Goal: Task Accomplishment & Management: Use online tool/utility

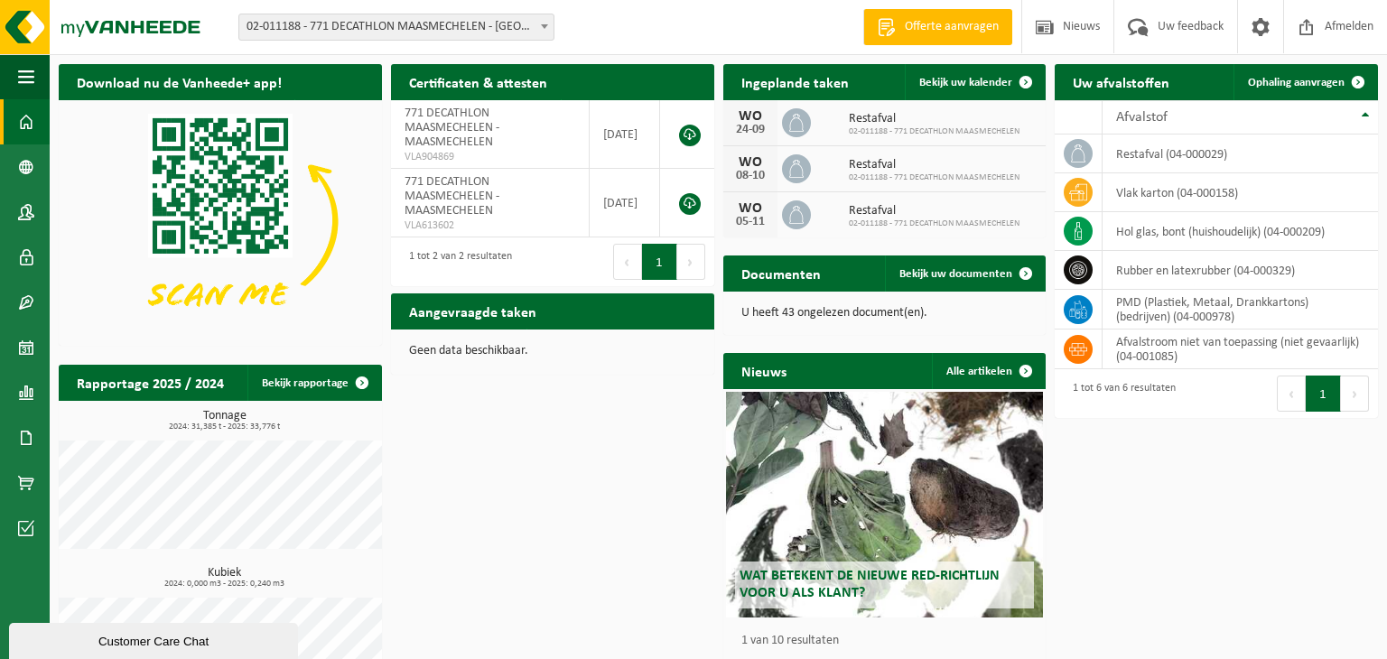
click at [645, 435] on div "Download nu de Vanheede+ app! Verberg Certificaten & attesten Bekijk uw certifi…" at bounding box center [718, 389] width 1328 height 669
click at [545, 26] on b at bounding box center [544, 26] width 7 height 5
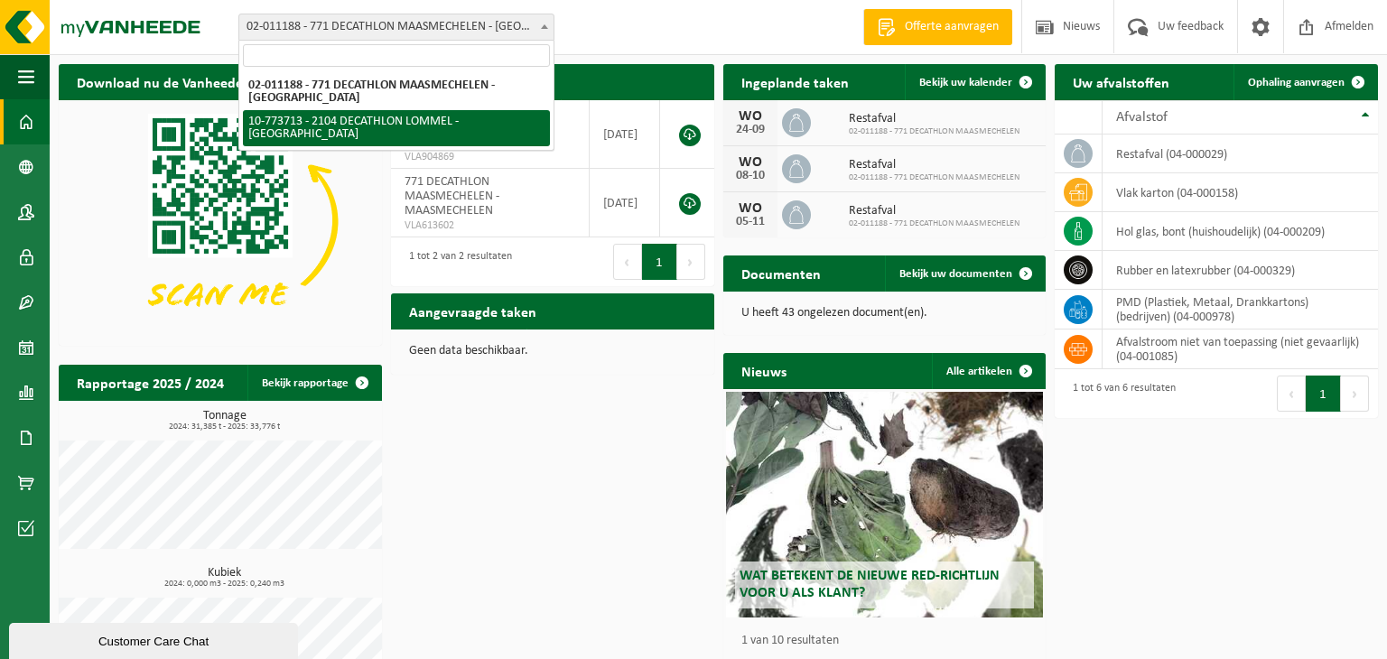
select select "24282"
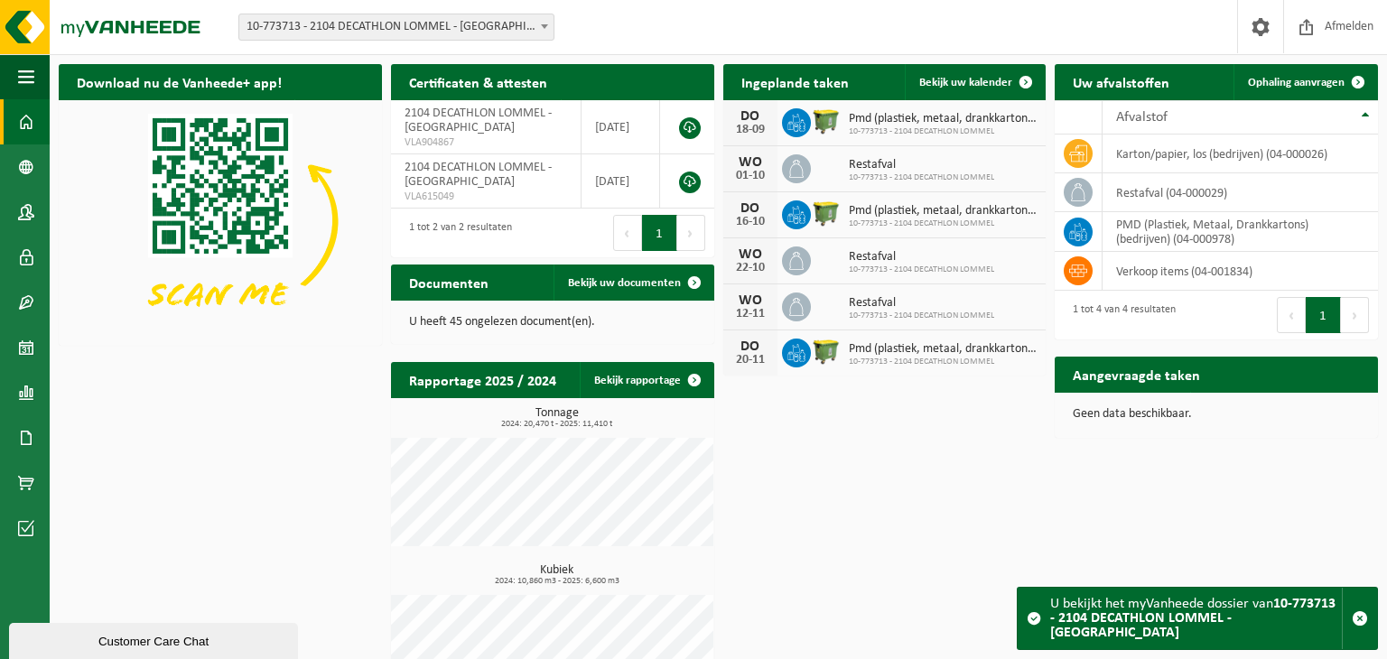
click at [691, 231] on button "Volgende" at bounding box center [691, 233] width 28 height 36
click at [657, 233] on button "1" at bounding box center [659, 233] width 35 height 36
click at [1357, 79] on span at bounding box center [1358, 82] width 36 height 36
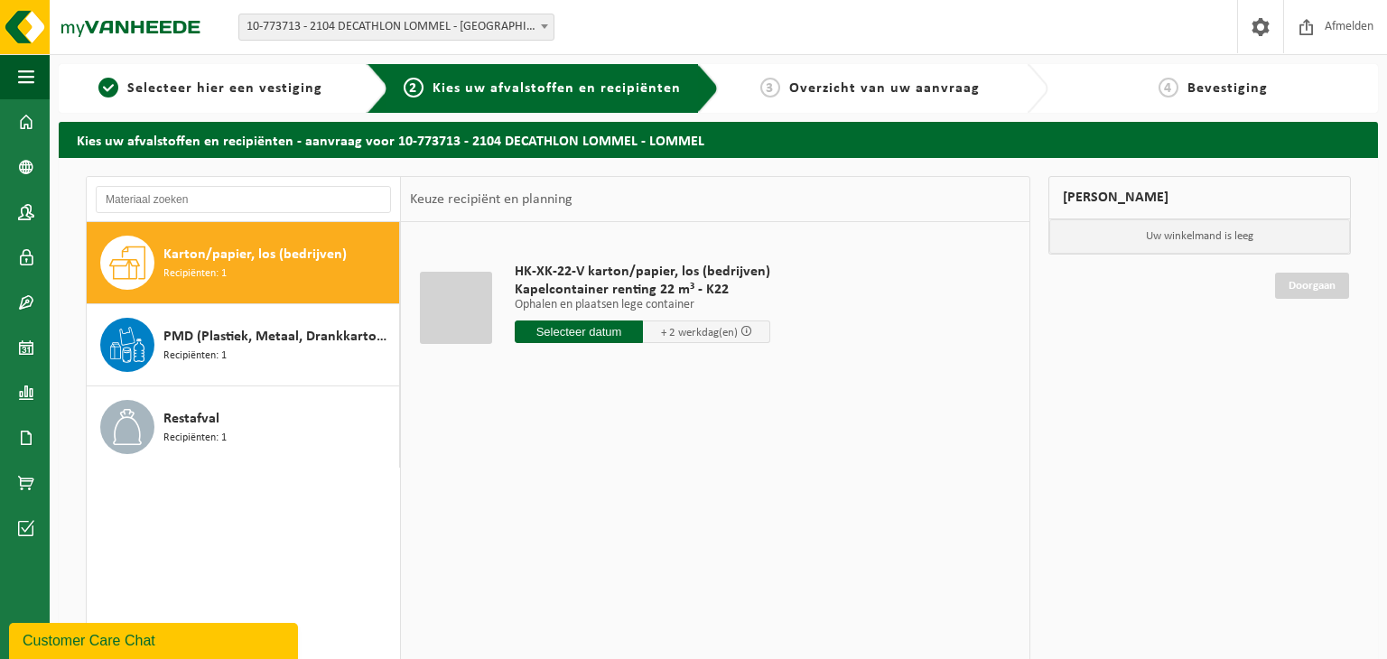
click at [604, 333] on input "text" at bounding box center [579, 331] width 128 height 23
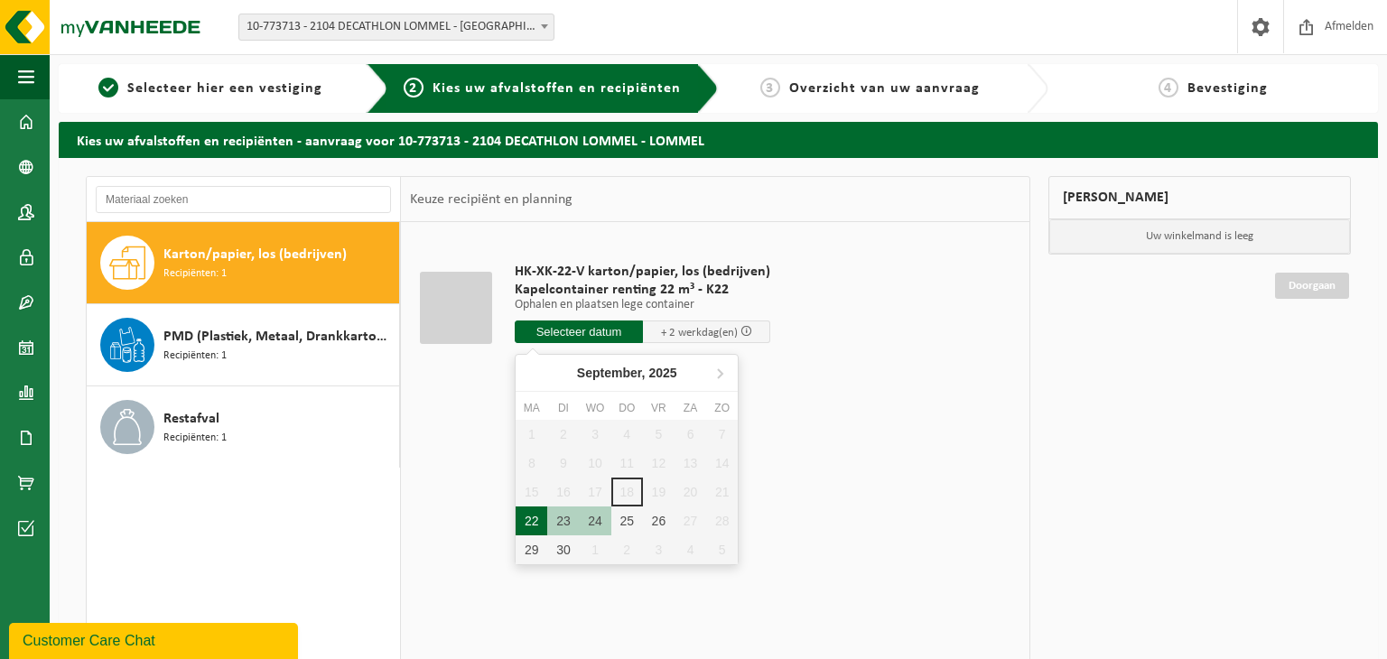
click at [523, 523] on div "22" at bounding box center [531, 520] width 32 height 29
type input "Van 2025-09-22"
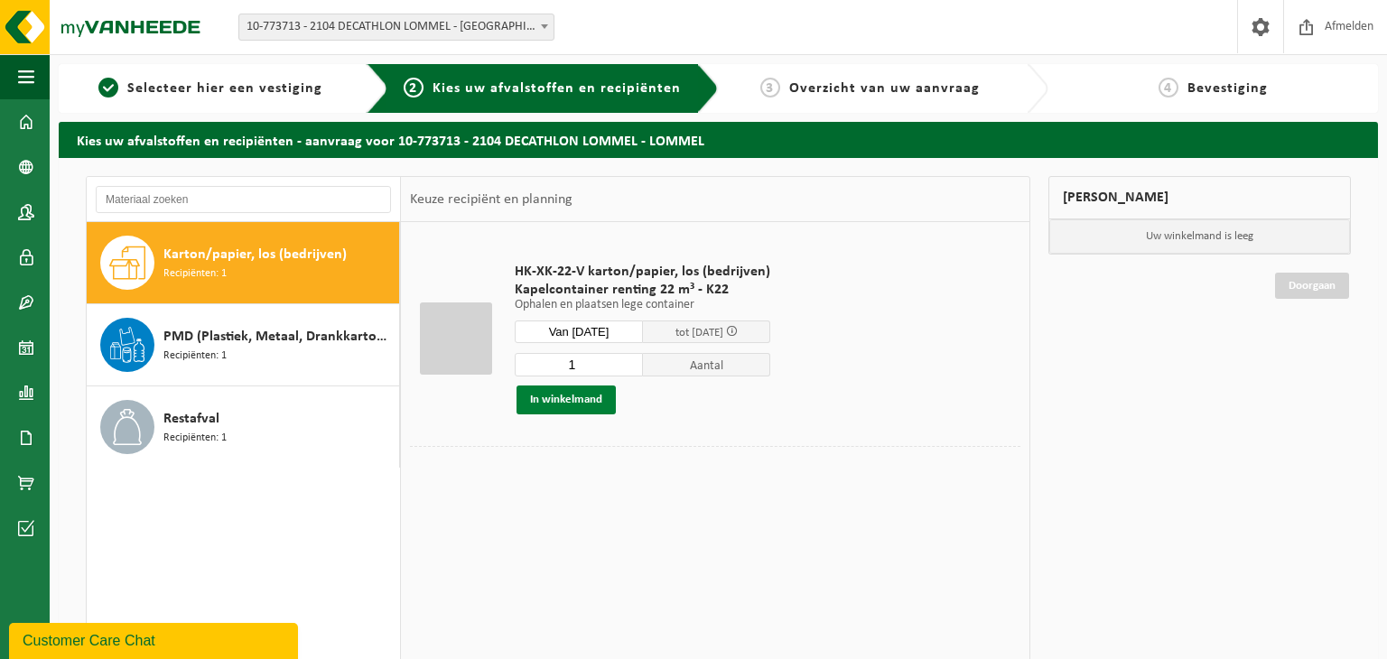
click at [568, 401] on button "In winkelmand" at bounding box center [565, 399] width 99 height 29
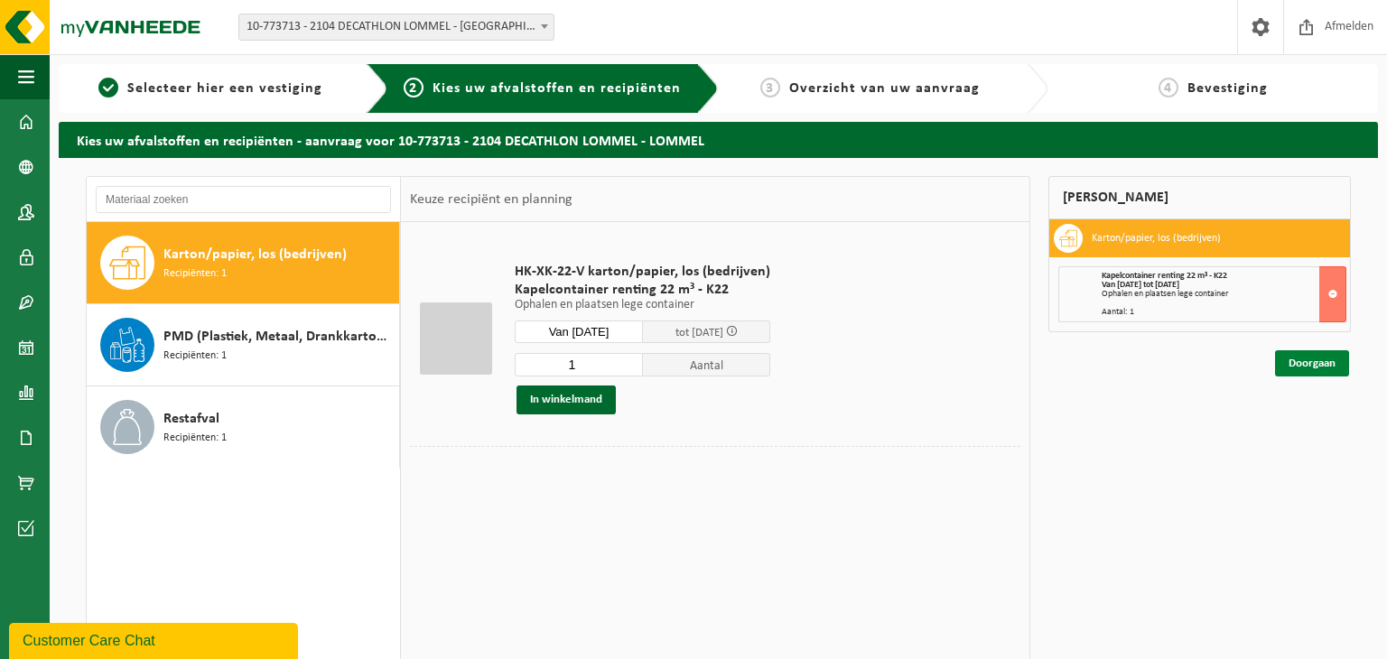
click at [1309, 357] on link "Doorgaan" at bounding box center [1312, 363] width 74 height 26
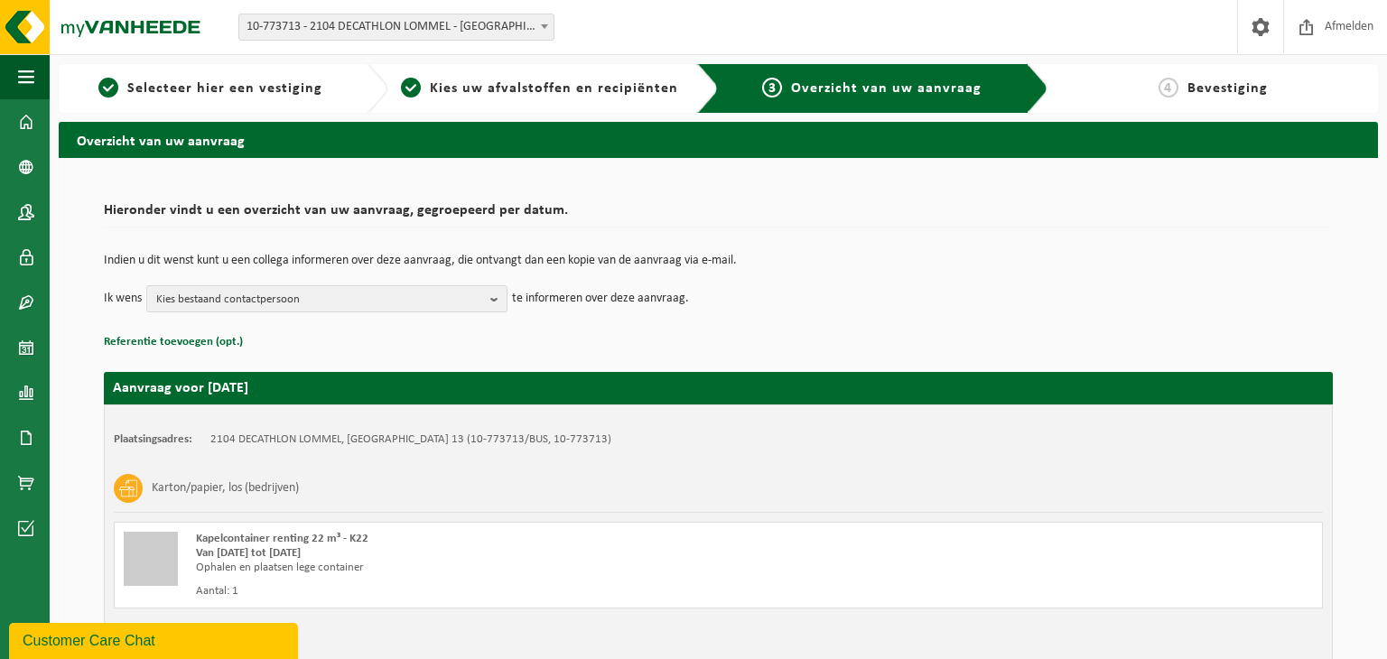
scroll to position [115, 0]
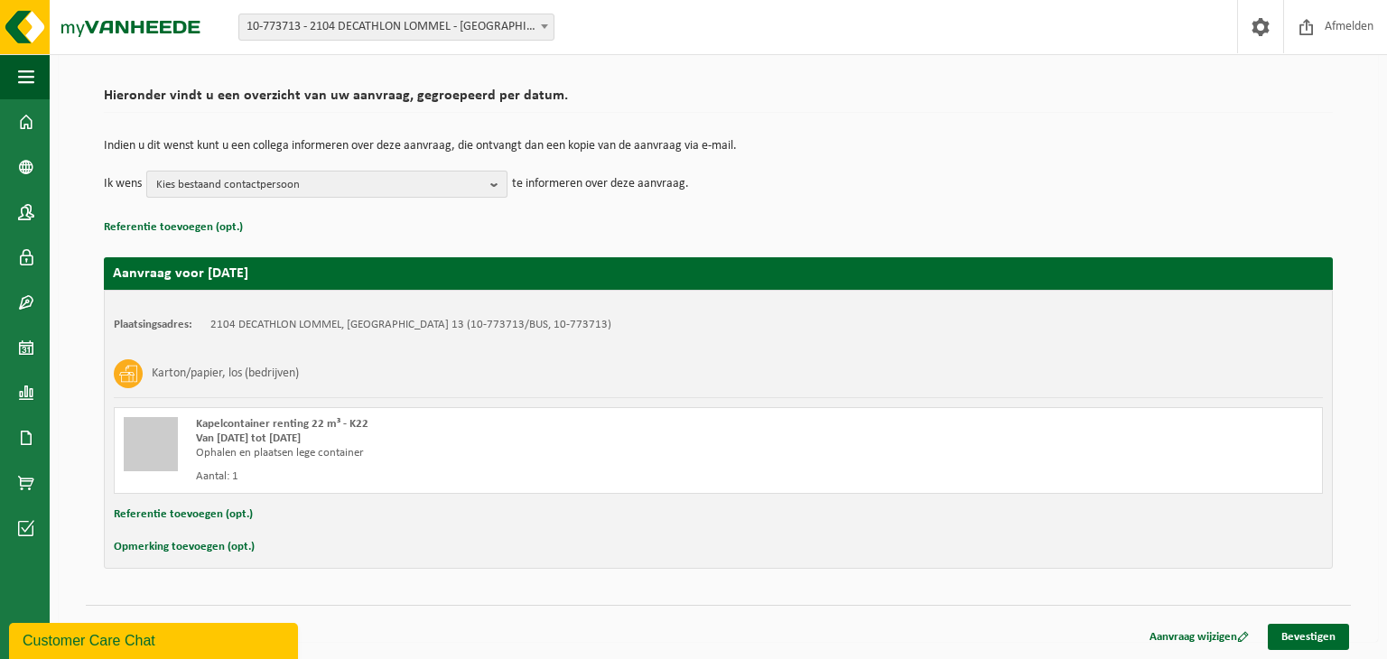
click at [495, 187] on b "button" at bounding box center [498, 184] width 16 height 25
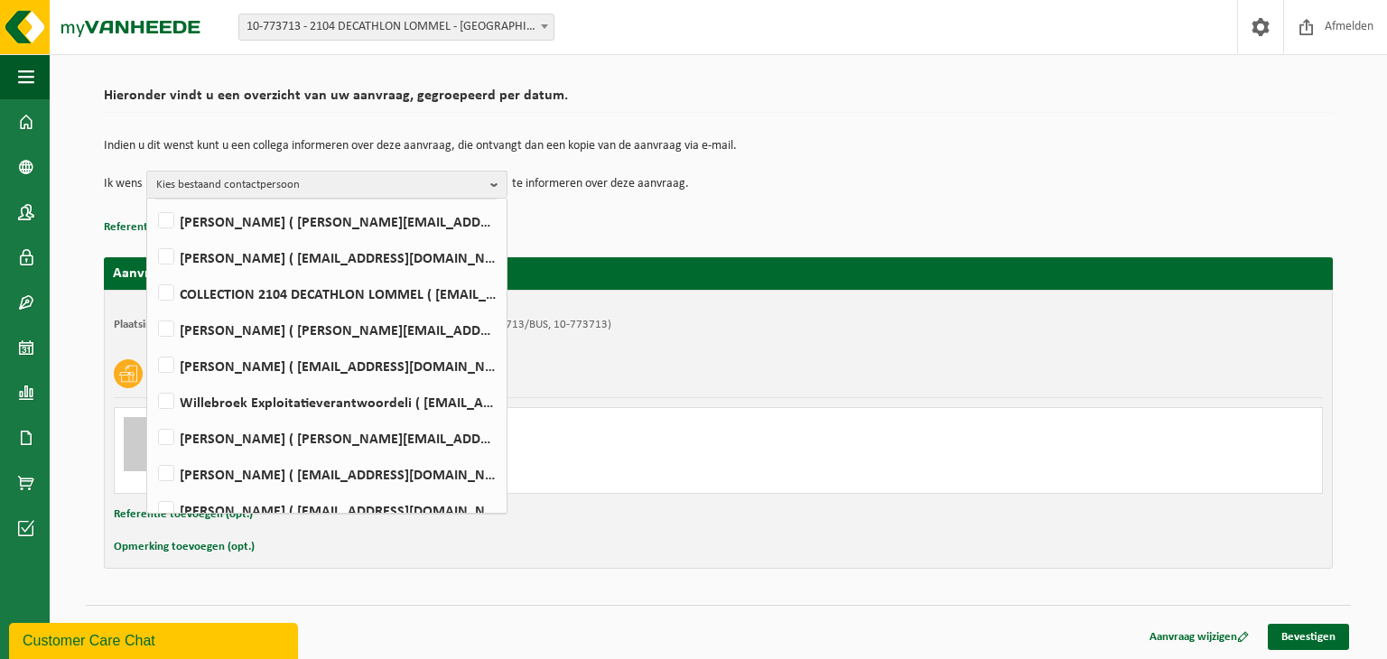
scroll to position [137, 0]
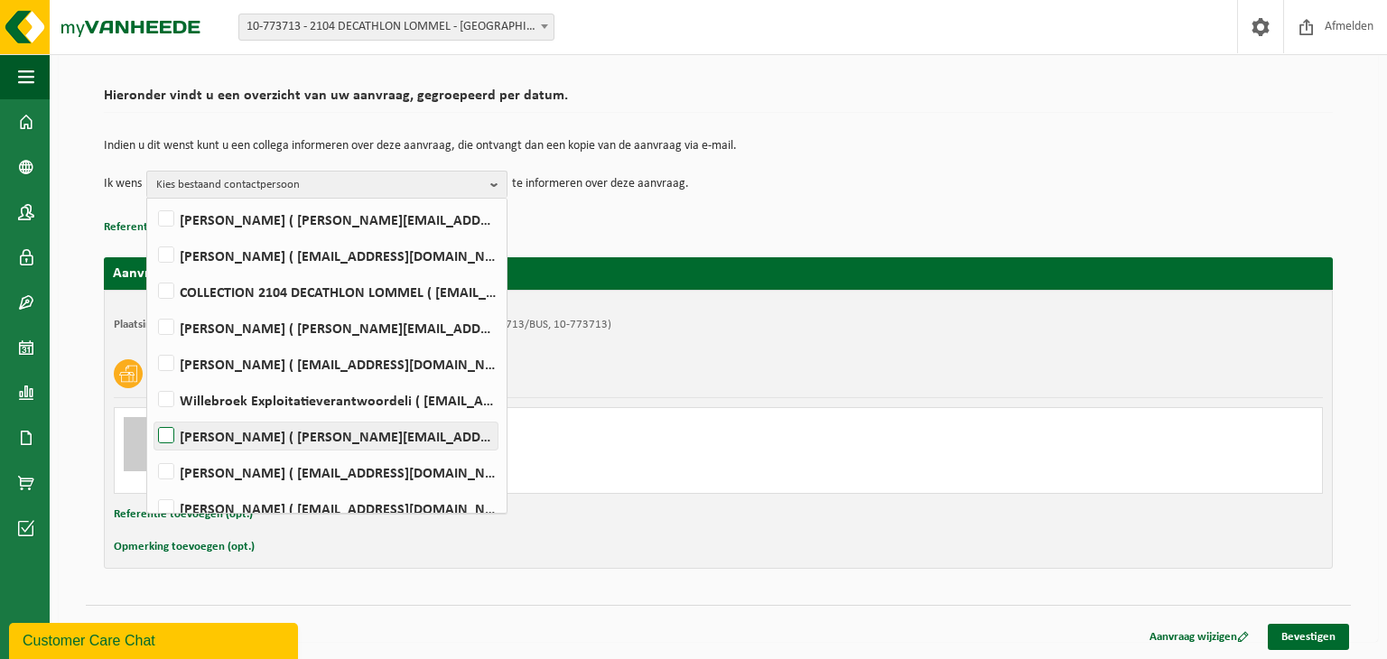
click at [167, 436] on label "Kathleen Gerinckx ( kathleen.gerinckx@decathlon.com )" at bounding box center [325, 435] width 343 height 27
click at [152, 413] on input "Kathleen Gerinckx ( kathleen.gerinckx@decathlon.com )" at bounding box center [151, 413] width 1 height 1
checkbox input "true"
click at [650, 228] on p "Referentie toevoegen (opt.)" at bounding box center [718, 227] width 1229 height 23
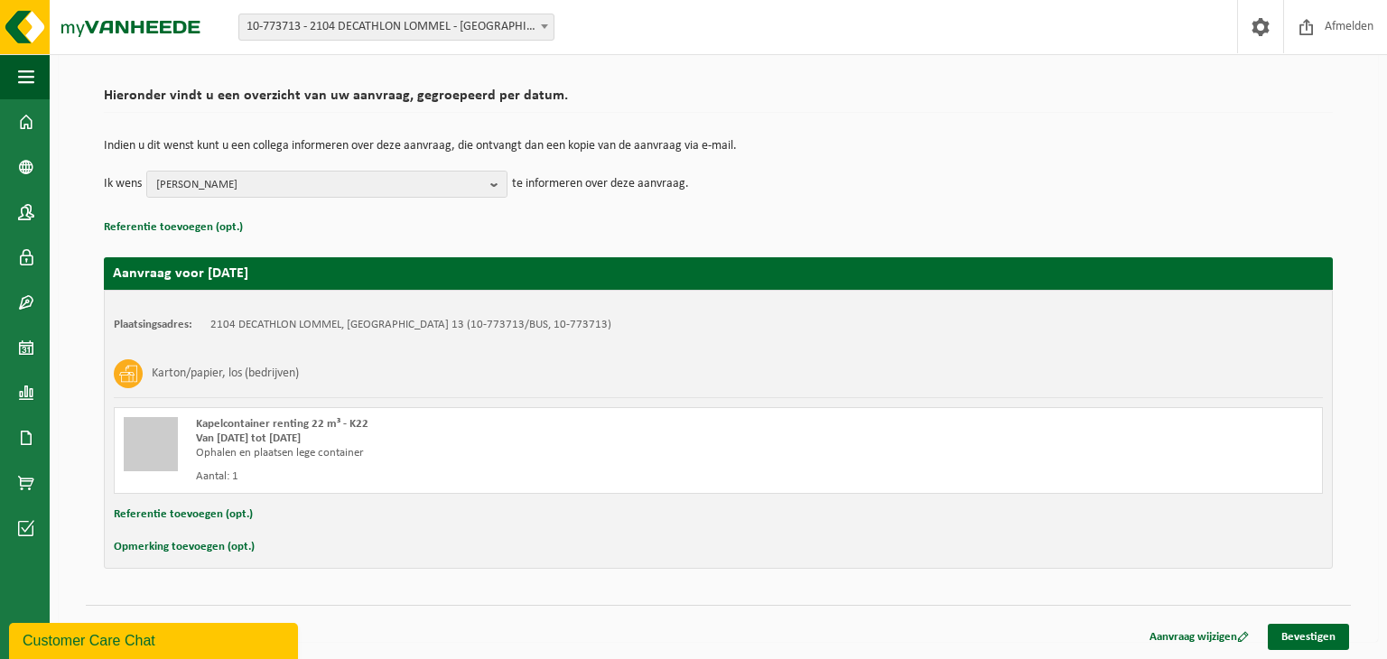
click at [650, 228] on p "Referentie toevoegen (opt.)" at bounding box center [718, 227] width 1229 height 23
click at [1307, 635] on link "Bevestigen" at bounding box center [1307, 637] width 81 height 26
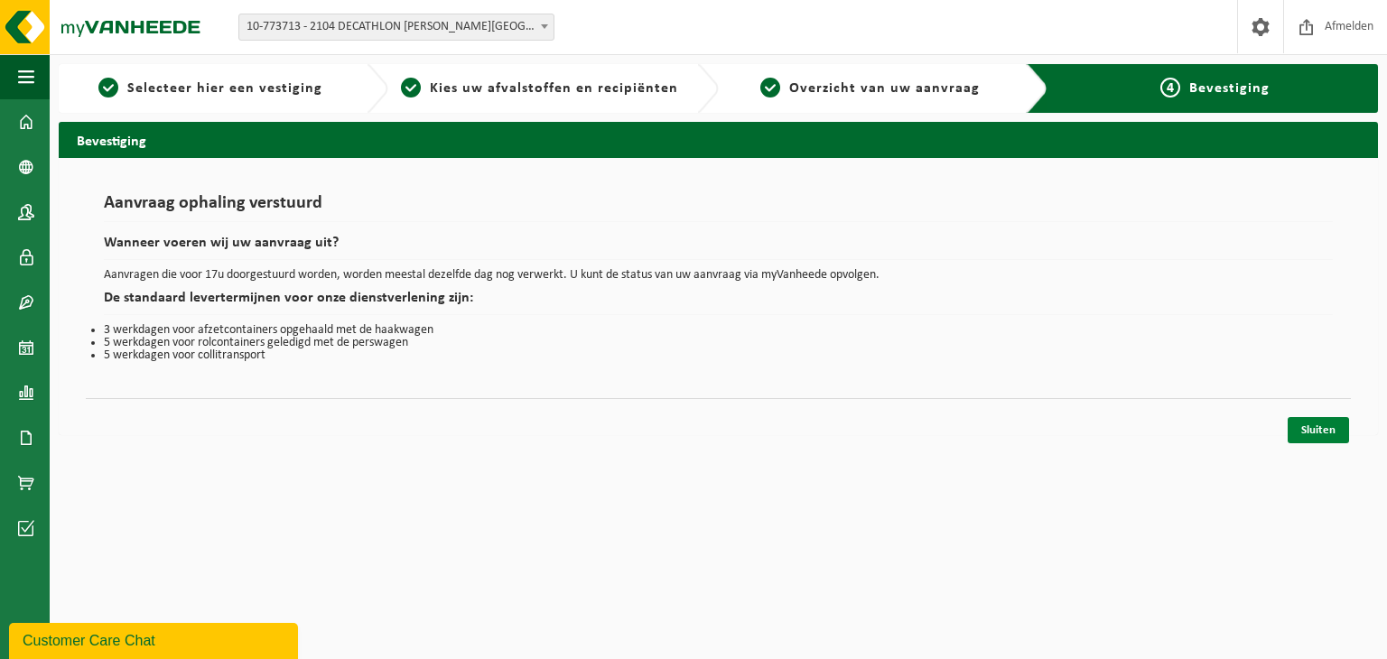
click at [1319, 425] on link "Sluiten" at bounding box center [1317, 430] width 61 height 26
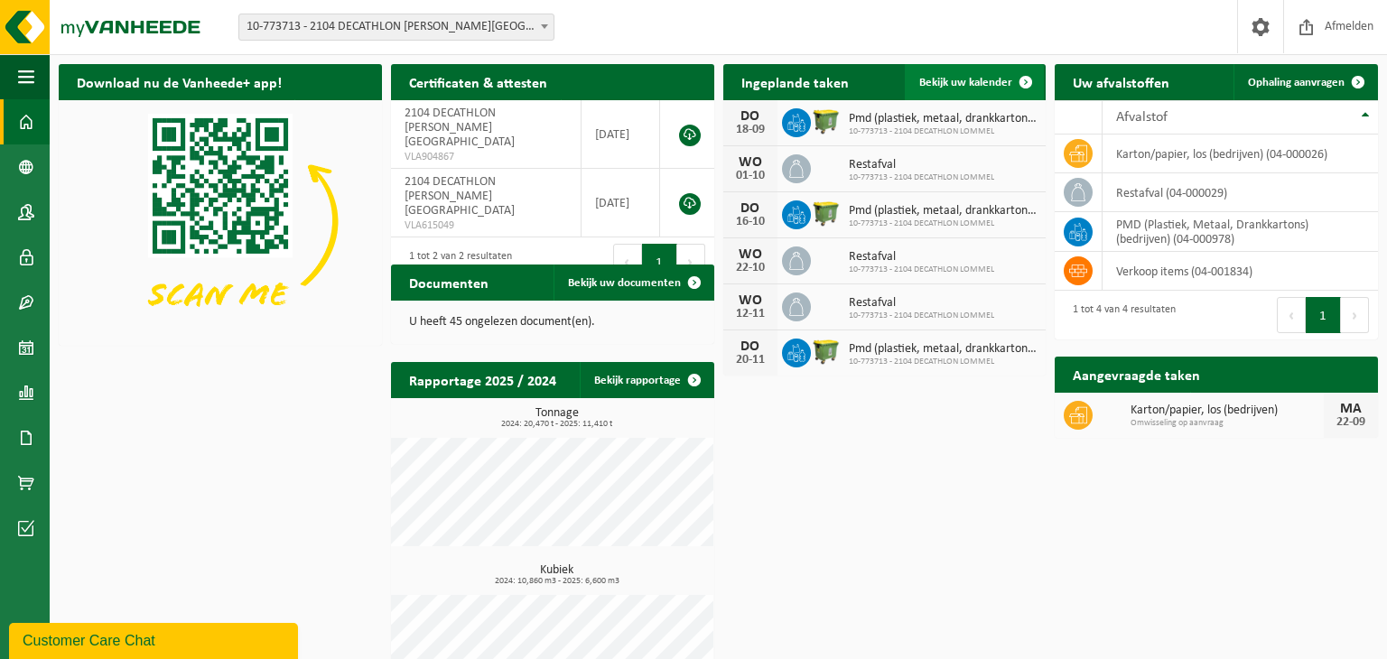
click at [1025, 80] on span at bounding box center [1025, 82] width 36 height 36
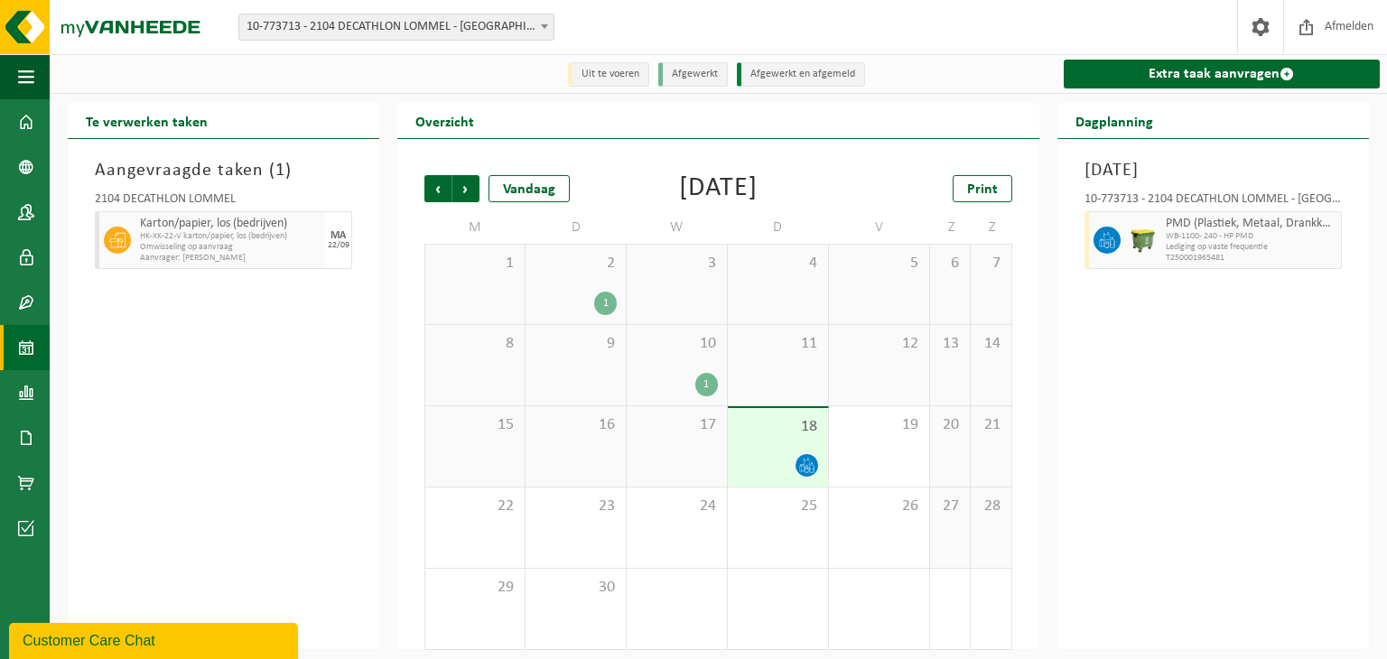
click at [803, 459] on icon at bounding box center [806, 462] width 6 height 8
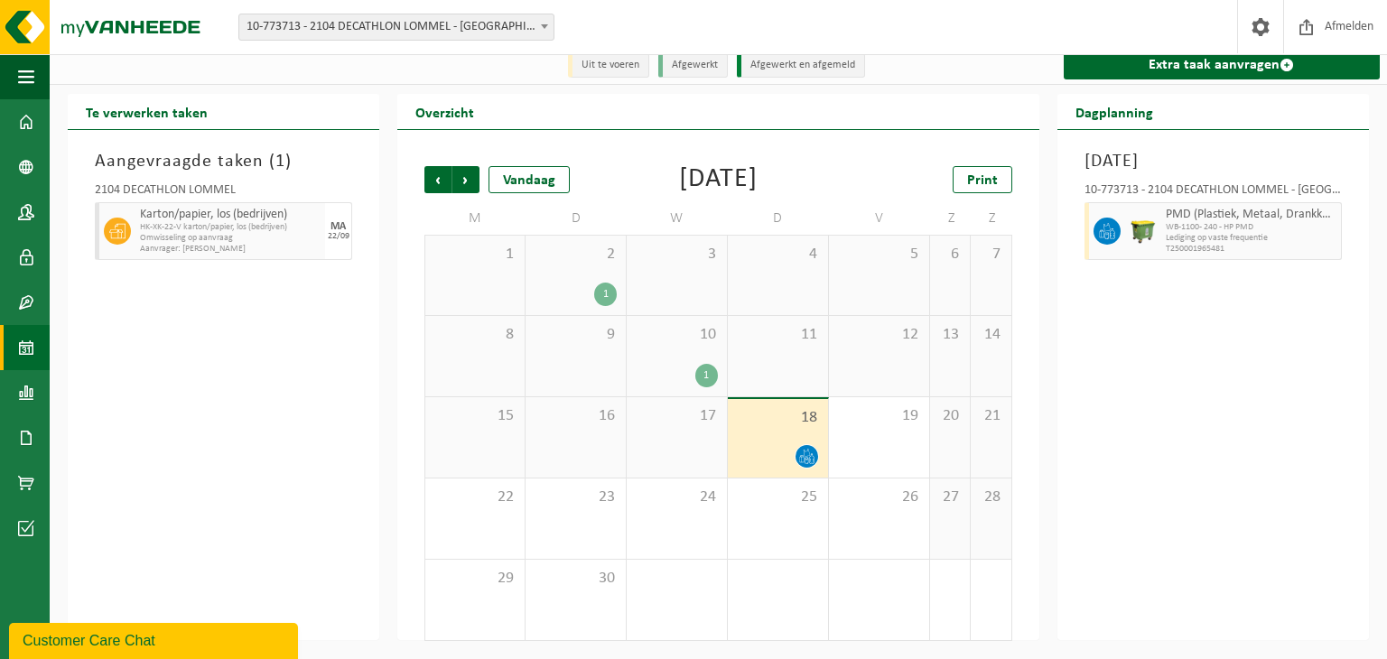
scroll to position [8, 0]
